Goal: Information Seeking & Learning: Learn about a topic

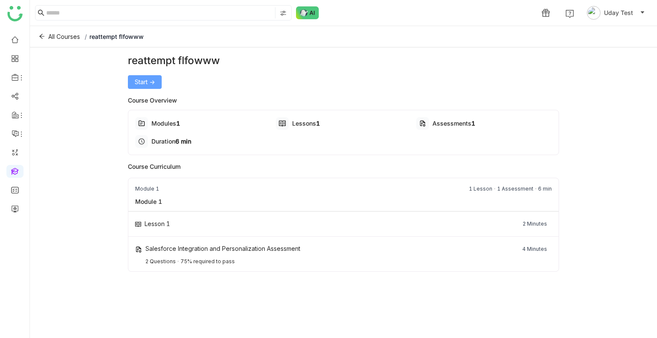
click at [148, 76] on button "Start ->" at bounding box center [145, 82] width 34 height 14
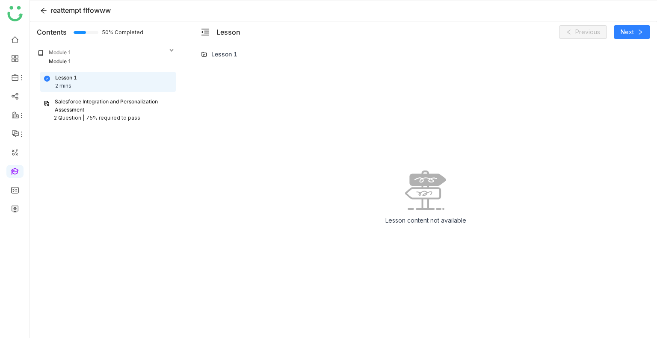
click at [156, 111] on div "Salesforce Integration and Personalization Assessment" at bounding box center [114, 106] width 118 height 16
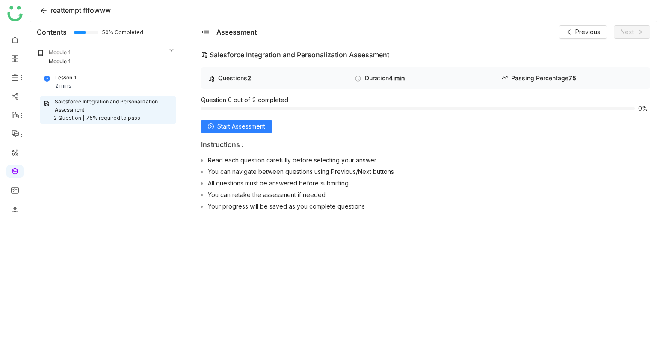
click at [228, 118] on div "Questions 2 Duration 4 min Passing Percentage 75 Question 0 out of 2 completed …" at bounding box center [425, 141] width 449 height 148
click at [233, 123] on span "Start Assessment" at bounding box center [241, 126] width 48 height 9
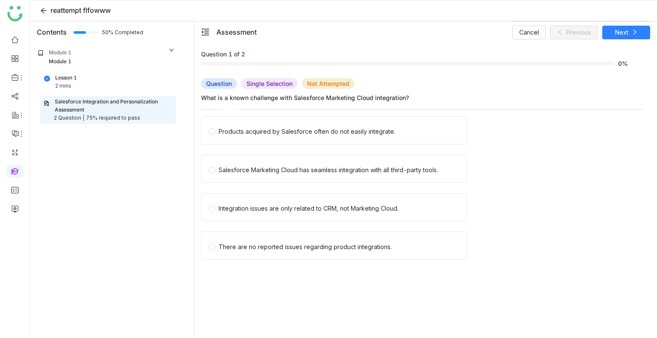
click at [233, 123] on label "Products acquired by Salesforce often do not easily integrate." at bounding box center [335, 130] width 255 height 27
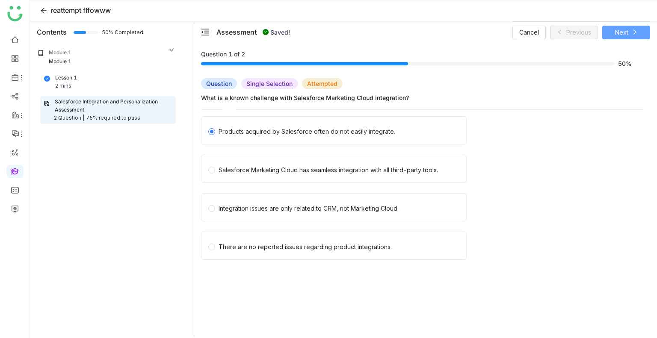
click at [632, 30] on icon at bounding box center [635, 32] width 6 height 6
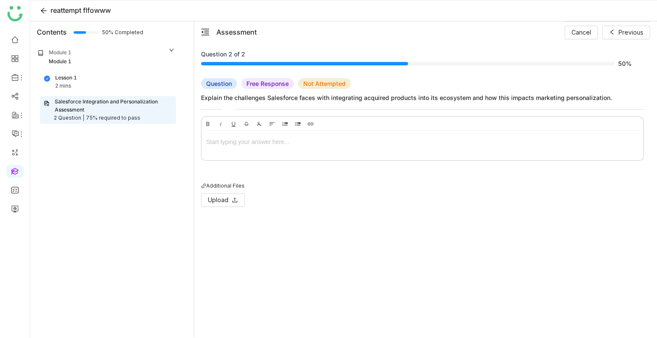
click at [254, 138] on div at bounding box center [422, 141] width 433 height 9
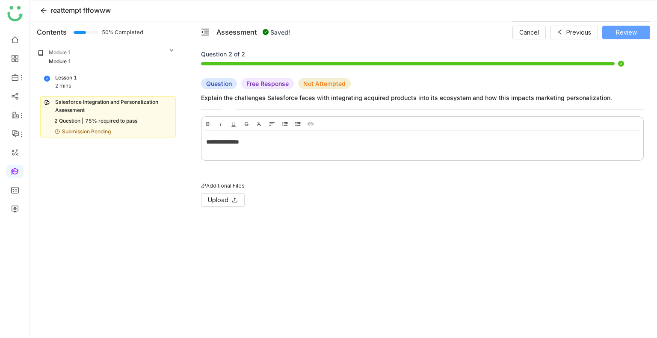
click at [626, 29] on span "Review" at bounding box center [626, 32] width 21 height 9
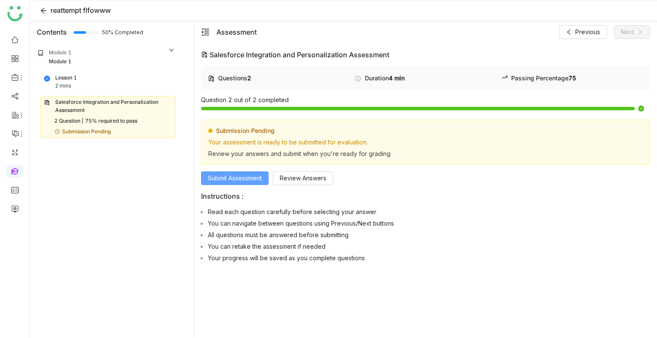
click at [240, 172] on button "Submit Assessment" at bounding box center [235, 179] width 68 height 14
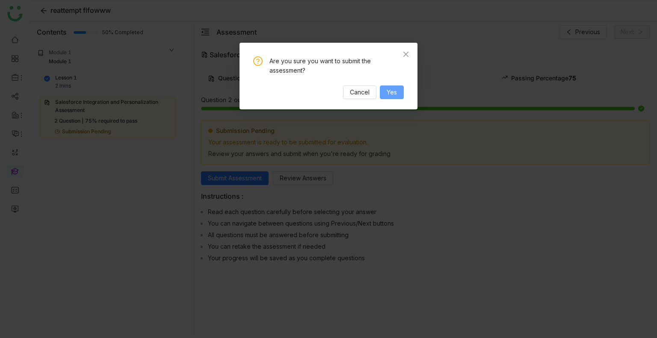
click at [397, 94] on span "Yes" at bounding box center [392, 92] width 10 height 9
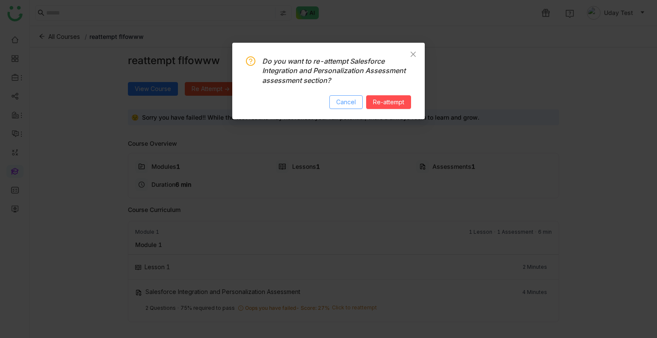
click at [351, 105] on span "Cancel" at bounding box center [346, 102] width 20 height 9
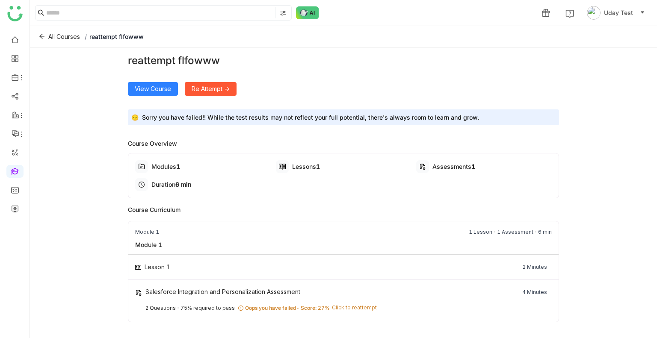
click at [192, 55] on div "reattempt flfowww" at bounding box center [344, 60] width 432 height 15
copy div "reattempt flfowww View Course Re Attempt ->"
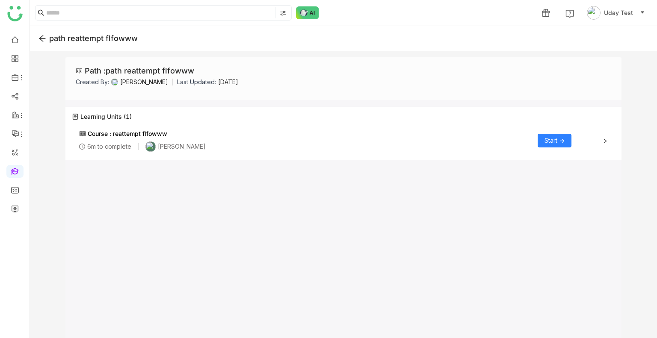
click at [547, 142] on span "Start ->" at bounding box center [555, 140] width 20 height 9
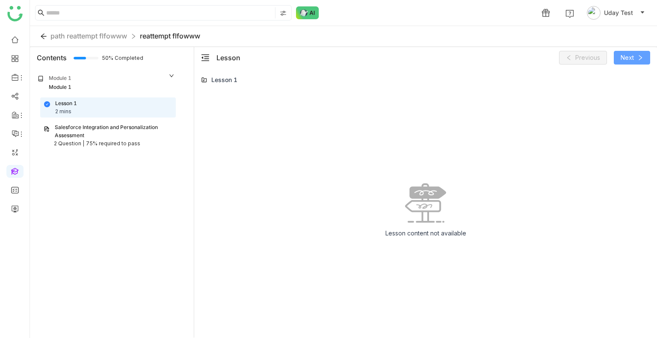
click at [627, 59] on span "Next" at bounding box center [627, 57] width 13 height 9
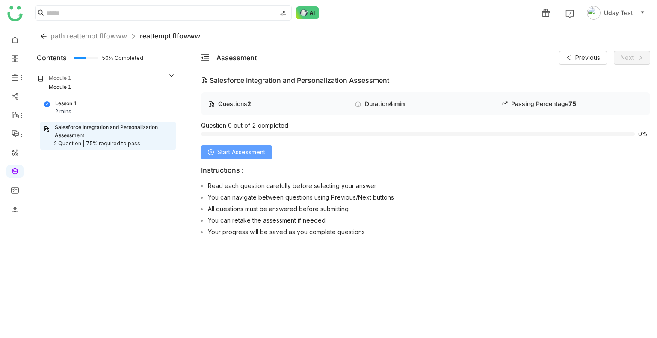
click at [245, 151] on span "Start Assessment" at bounding box center [241, 152] width 48 height 9
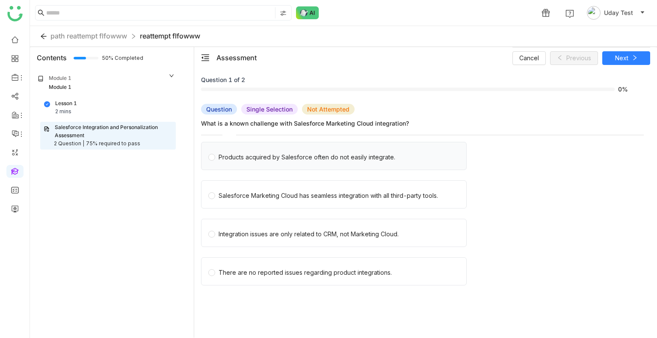
click at [245, 157] on div "Products acquired by Salesforce often do not easily integrate." at bounding box center [307, 157] width 177 height 9
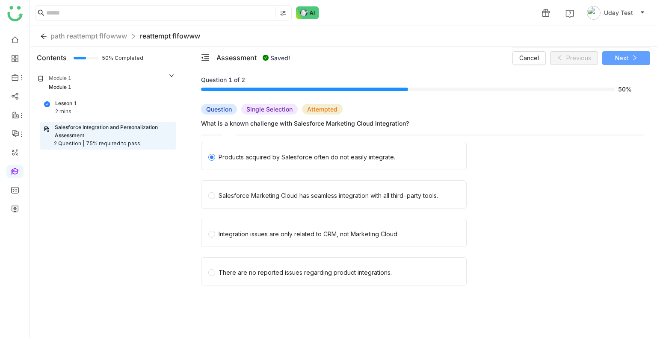
click at [619, 58] on span "Next" at bounding box center [621, 57] width 13 height 9
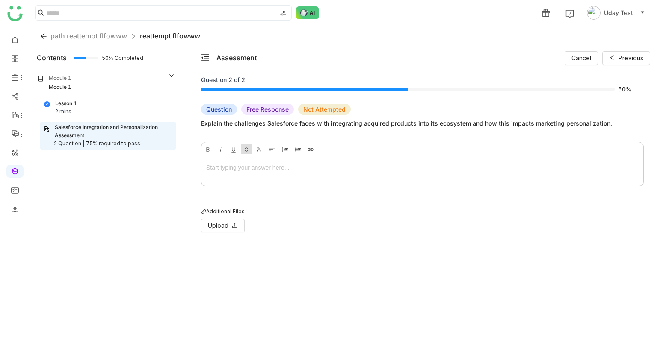
drag, startPoint x: 250, startPoint y: 146, endPoint x: 250, endPoint y: 168, distance: 21.4
click at [250, 168] on div "Bold Italic Underline Strikethrough Clear Formatting Align Align Left Align Cen…" at bounding box center [422, 164] width 443 height 44
click at [250, 168] on div at bounding box center [422, 167] width 433 height 9
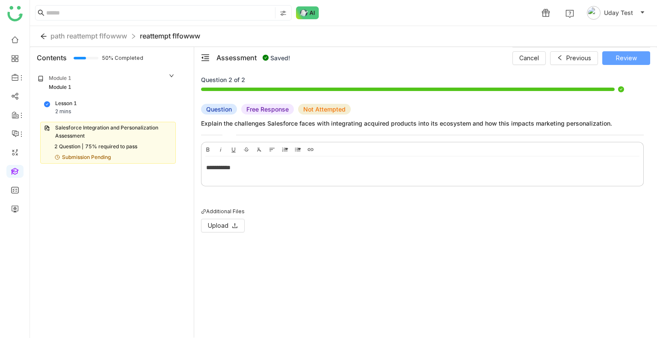
click at [622, 56] on span "Review" at bounding box center [626, 57] width 21 height 9
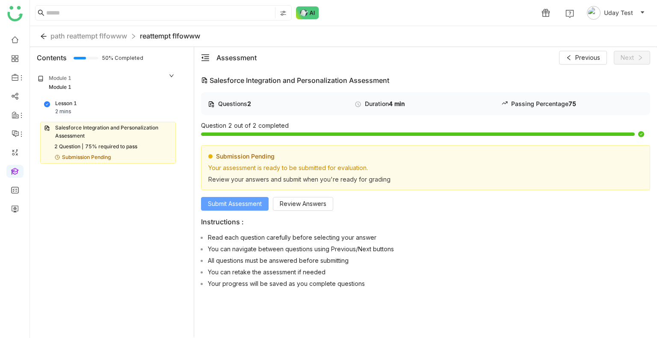
click at [232, 207] on span "Submit Assessment" at bounding box center [235, 203] width 54 height 9
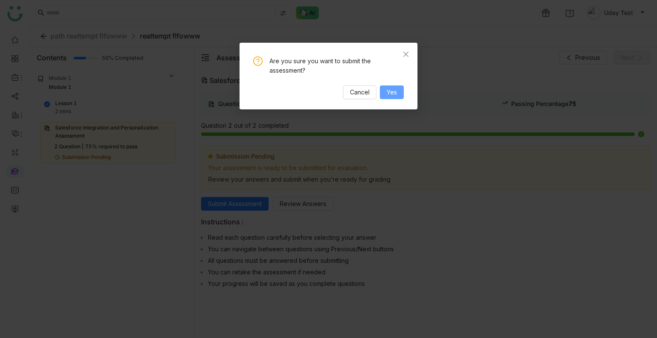
click at [388, 95] on span "Yes" at bounding box center [392, 92] width 10 height 9
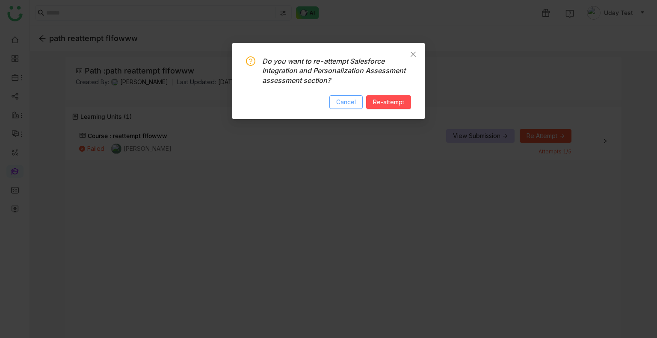
click at [349, 99] on span "Cancel" at bounding box center [346, 102] width 20 height 9
click at [373, 103] on span "Re-attempt" at bounding box center [388, 102] width 31 height 9
